Goal: Task Accomplishment & Management: Manage account settings

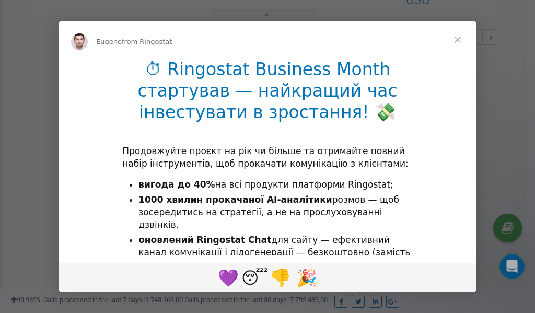
click at [459, 40] on span "Close" at bounding box center [458, 40] width 38 height 38
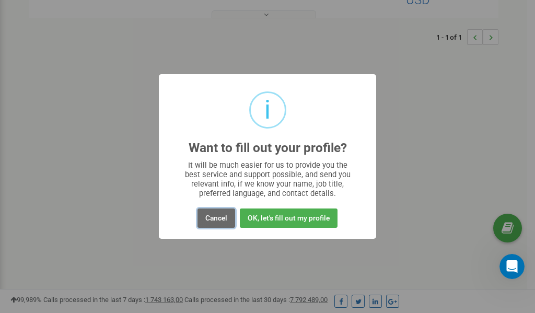
click at [209, 221] on button "Cancel" at bounding box center [217, 218] width 38 height 19
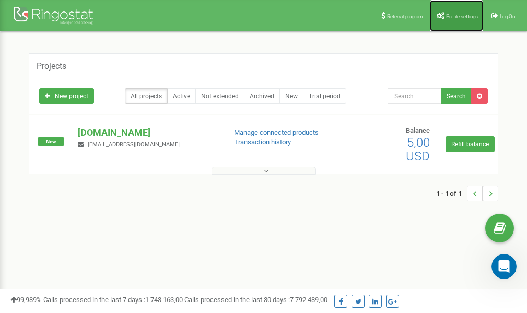
click at [448, 7] on link "Profile settings" at bounding box center [456, 15] width 53 height 31
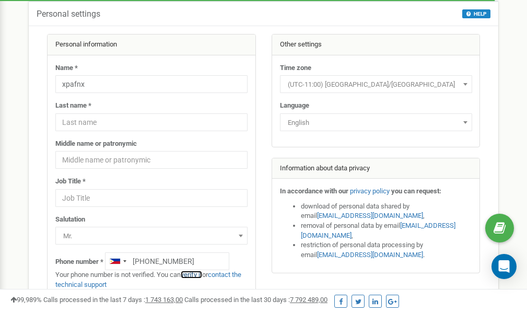
click at [196, 274] on link "verify it" at bounding box center [191, 275] width 21 height 8
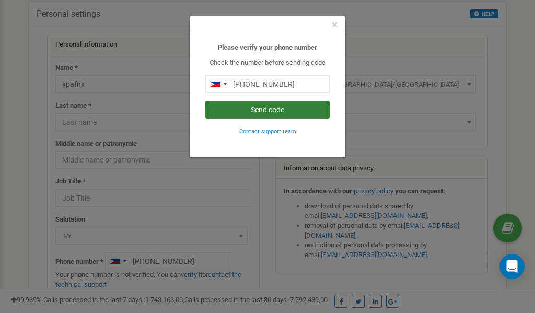
click at [256, 109] on button "Send code" at bounding box center [267, 110] width 124 height 18
